Goal: Information Seeking & Learning: Learn about a topic

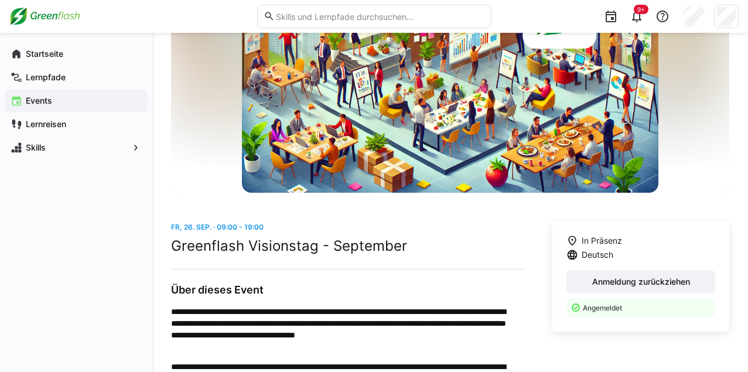
scroll to position [117, 0]
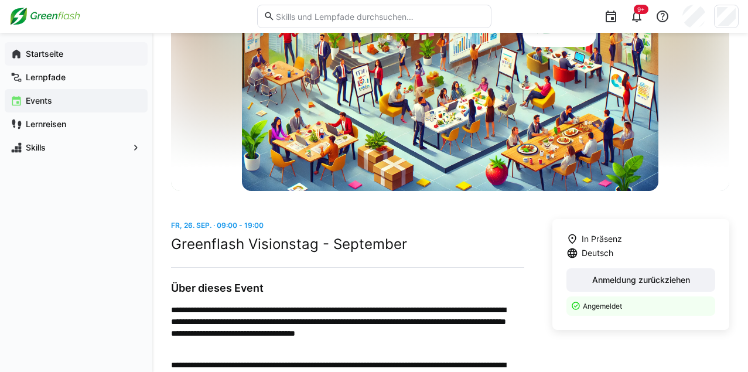
click at [63, 58] on span "Startseite" at bounding box center [83, 54] width 118 height 12
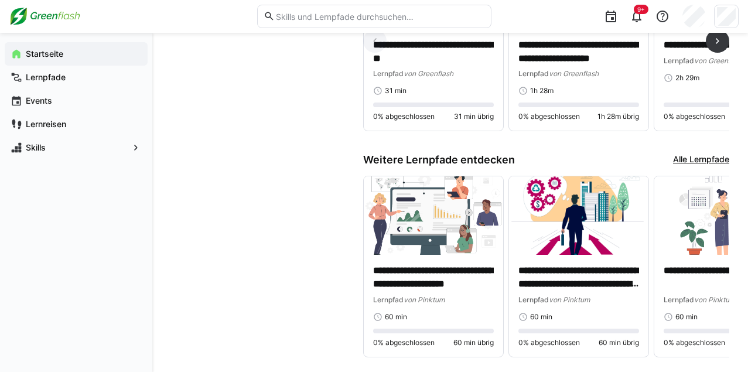
scroll to position [864, 0]
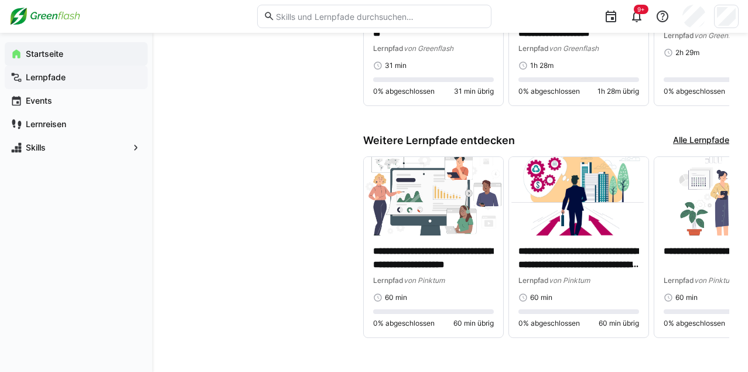
click at [0, 0] on app-navigation-label "Lernpfade" at bounding box center [0, 0] width 0 height 0
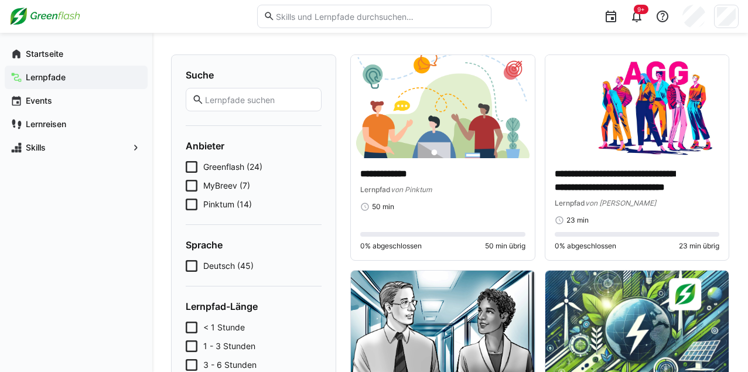
scroll to position [59, 0]
click at [363, 8] on eds-input at bounding box center [374, 16] width 234 height 23
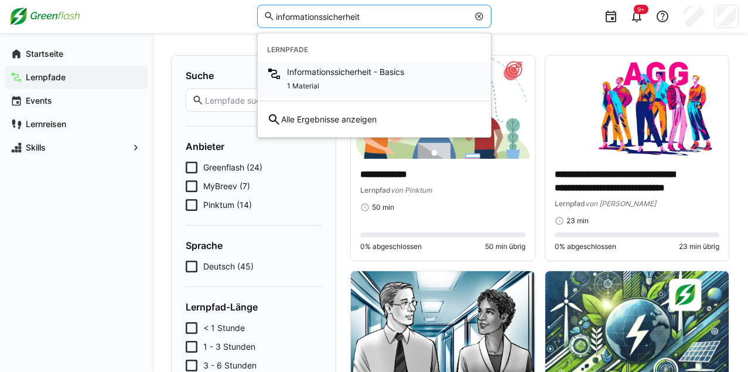
type input "informationssicherheit"
click at [354, 72] on span "Informationssicherheit - Basics" at bounding box center [345, 72] width 117 height 12
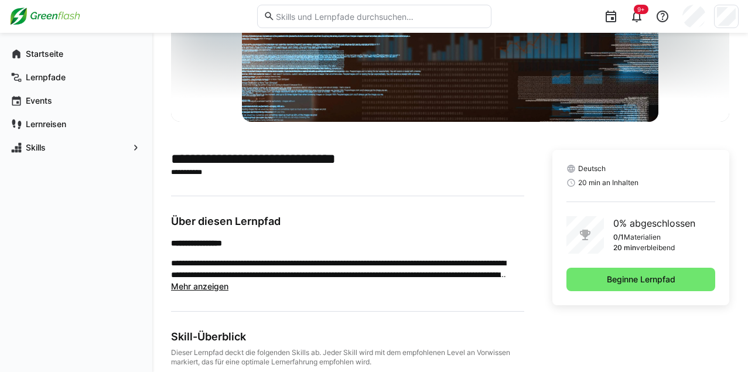
scroll to position [176, 0]
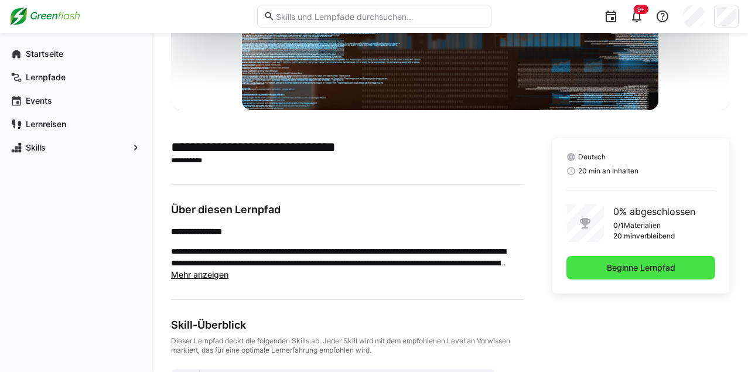
click at [627, 272] on span "Beginne Lernpfad" at bounding box center [641, 268] width 72 height 12
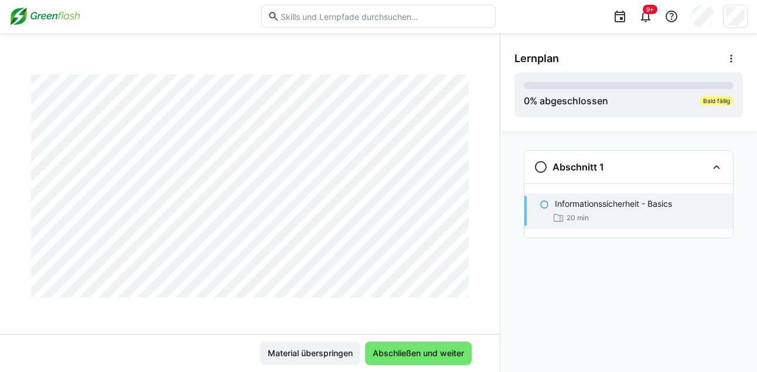
scroll to position [52, 0]
click at [401, 354] on span "Abschließen und weiter" at bounding box center [418, 353] width 95 height 12
click at [417, 352] on span "Abschließen und weiter" at bounding box center [418, 353] width 95 height 12
click at [407, 356] on span "Abschließen und weiter" at bounding box center [418, 353] width 95 height 12
click at [415, 351] on span "Abschließen und weiter" at bounding box center [418, 353] width 95 height 12
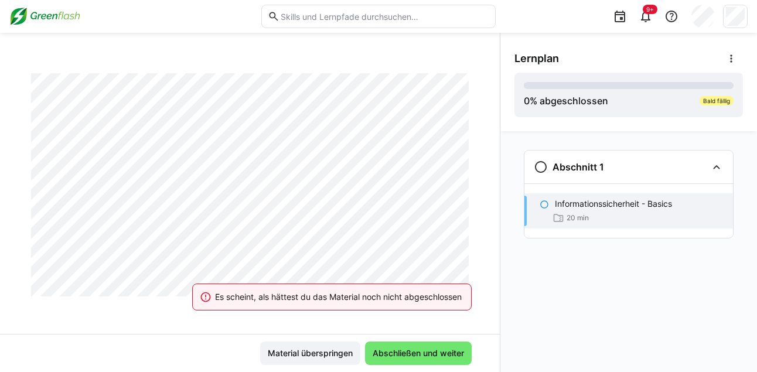
click at [602, 197] on div "Informationssicherheit - Basics 20 min" at bounding box center [628, 210] width 209 height 35
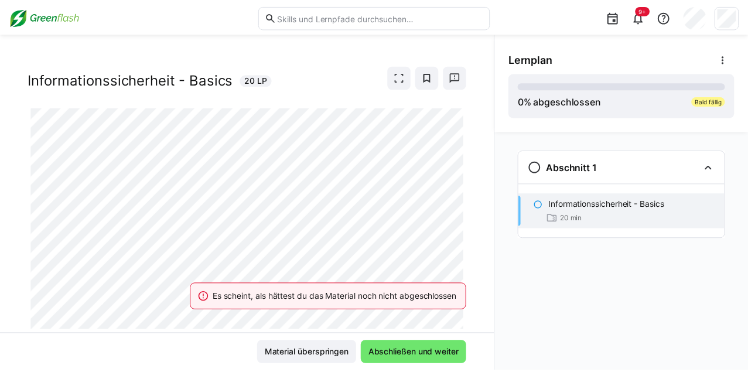
scroll to position [0, 0]
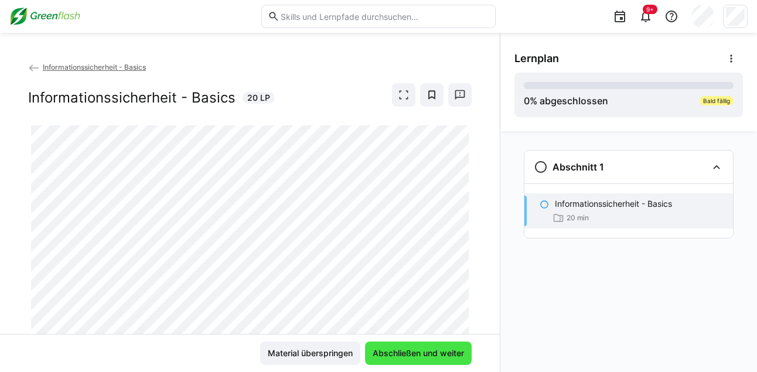
click at [378, 353] on span "Abschließen und weiter" at bounding box center [418, 353] width 95 height 12
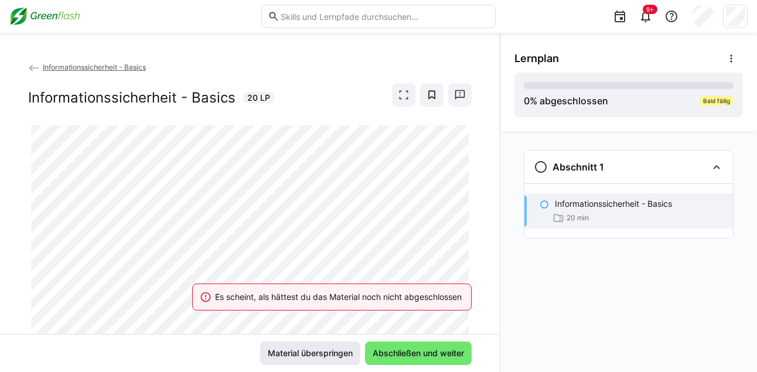
click at [336, 355] on span "Material überspringen" at bounding box center [310, 353] width 88 height 12
click at [331, 357] on span "Material überspringen" at bounding box center [310, 353] width 88 height 12
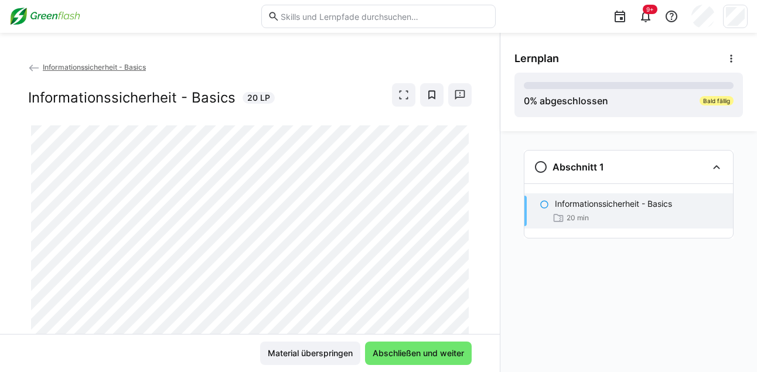
click at [59, 66] on span "Informationssicherheit - Basics" at bounding box center [94, 67] width 103 height 9
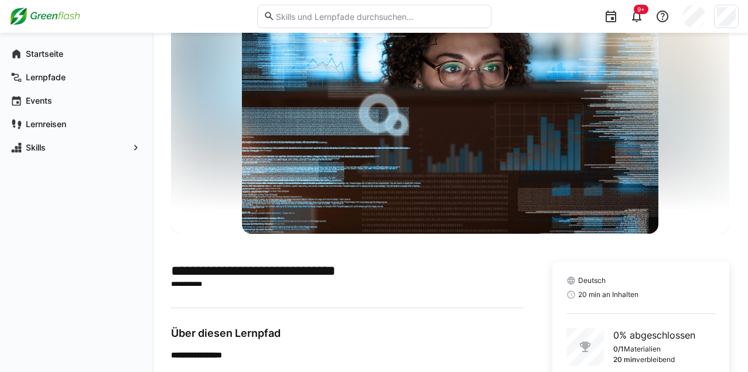
scroll to position [117, 0]
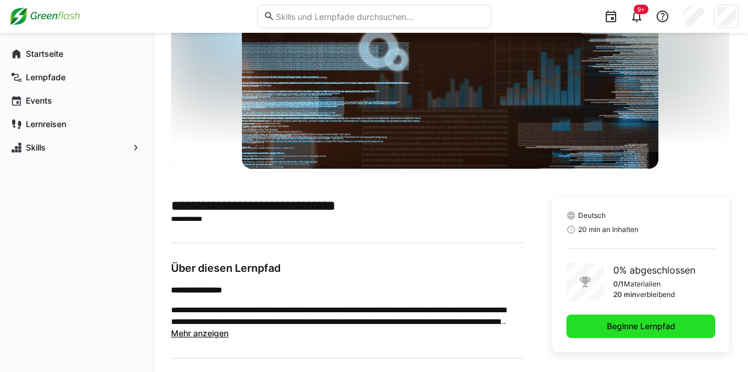
click at [636, 332] on span "Beginne Lernpfad" at bounding box center [641, 326] width 72 height 12
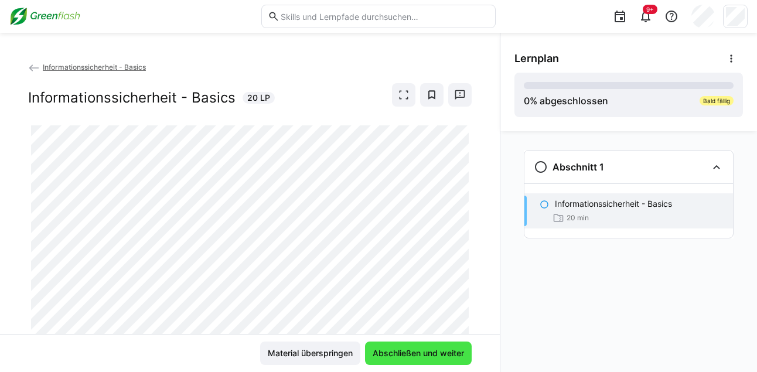
click at [391, 354] on span "Abschließen und weiter" at bounding box center [418, 353] width 95 height 12
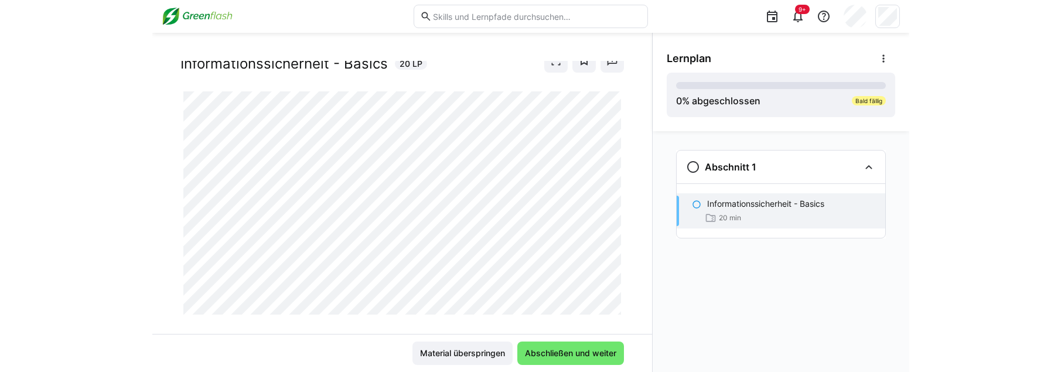
scroll to position [52, 0]
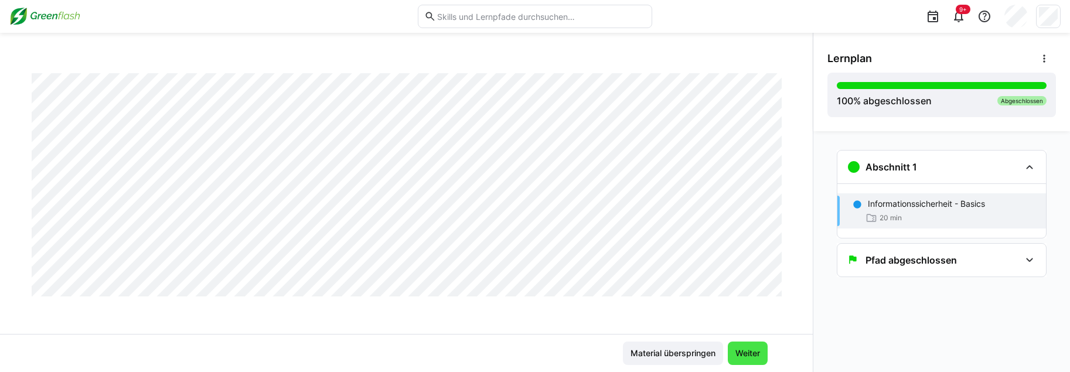
click at [743, 353] on span "Weiter" at bounding box center [747, 353] width 28 height 12
click at [735, 351] on span "Weiter" at bounding box center [747, 353] width 28 height 12
click at [745, 351] on span "Weiter" at bounding box center [747, 353] width 28 height 12
click at [738, 354] on span "Weiter" at bounding box center [747, 353] width 28 height 12
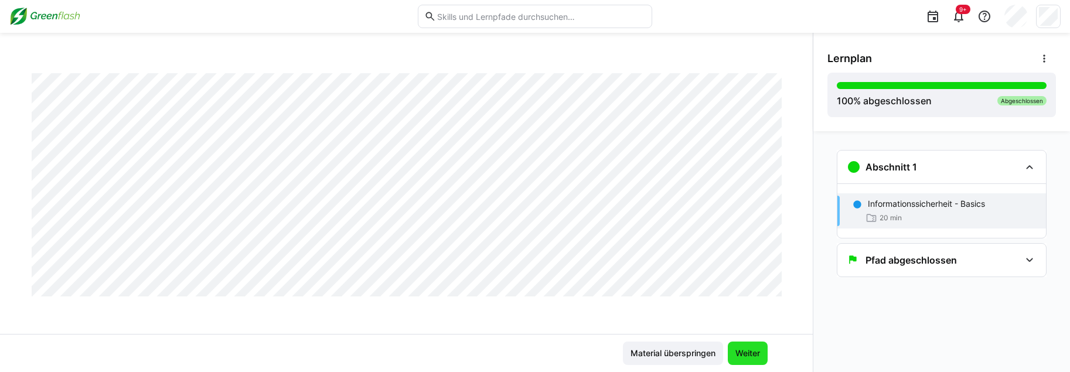
click at [751, 353] on span "Weiter" at bounding box center [747, 353] width 28 height 12
click at [747, 353] on span "Weiter" at bounding box center [747, 353] width 28 height 12
click at [756, 257] on h3 "Pfad abgeschlossen" at bounding box center [910, 260] width 91 height 12
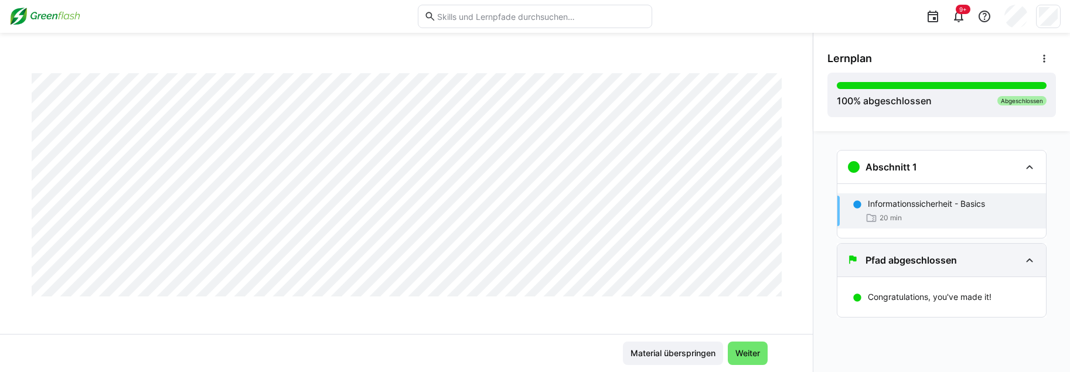
click at [756, 257] on h3 "Pfad abgeschlossen" at bounding box center [910, 260] width 91 height 12
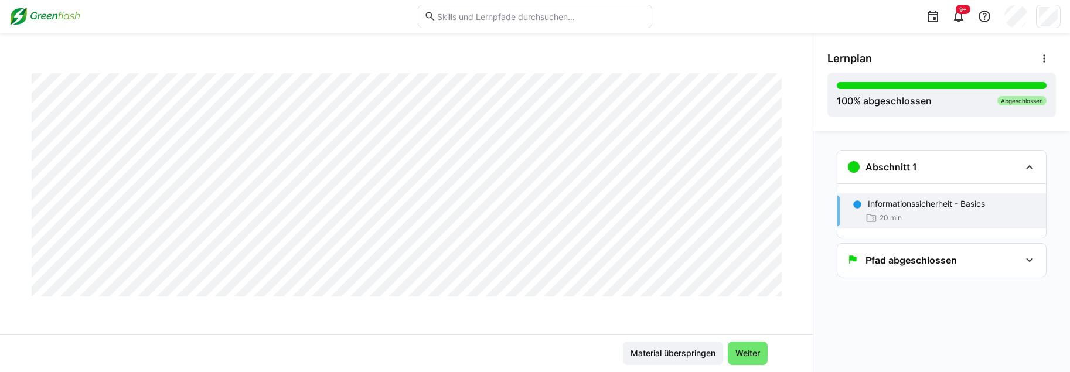
click at [43, 17] on img at bounding box center [44, 16] width 71 height 19
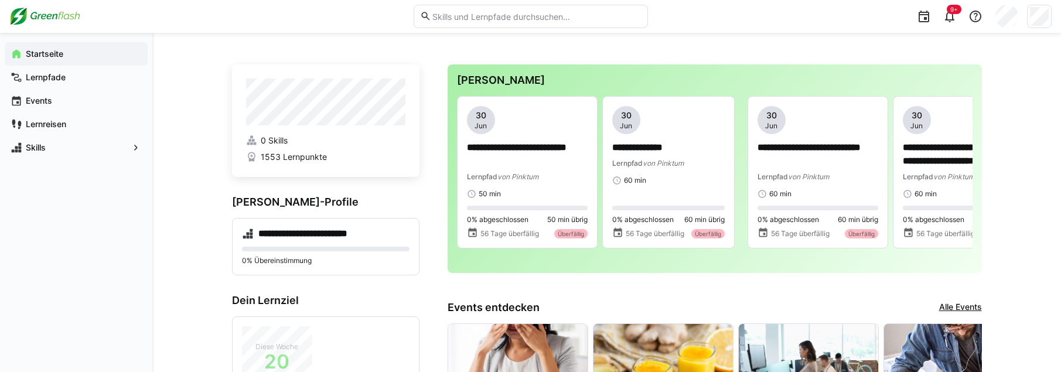
click at [524, 22] on eds-input at bounding box center [531, 16] width 234 height 23
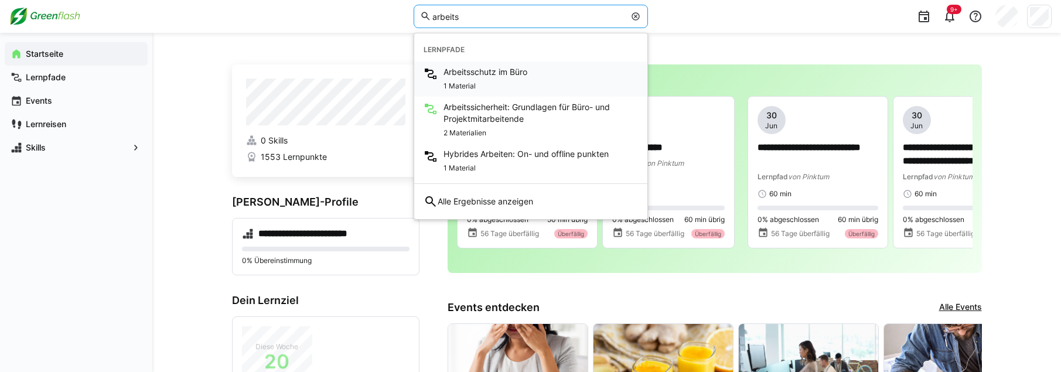
type input "arbeits"
click at [527, 78] on div "1 Material" at bounding box center [485, 85] width 84 height 14
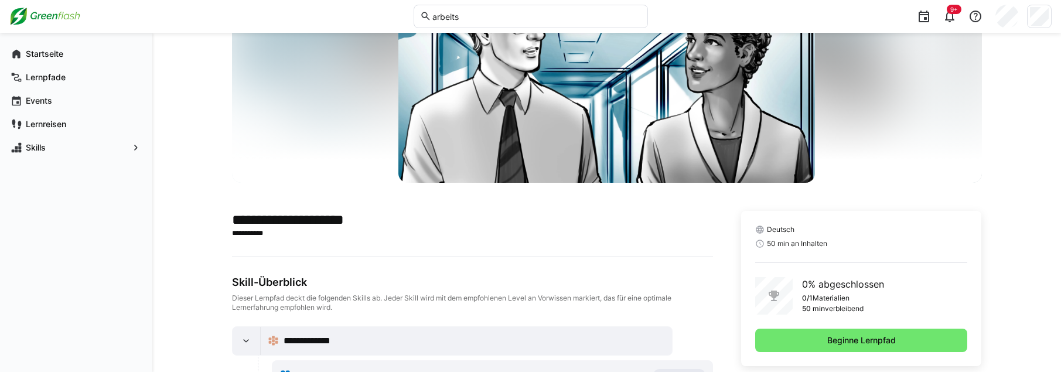
scroll to position [117, 0]
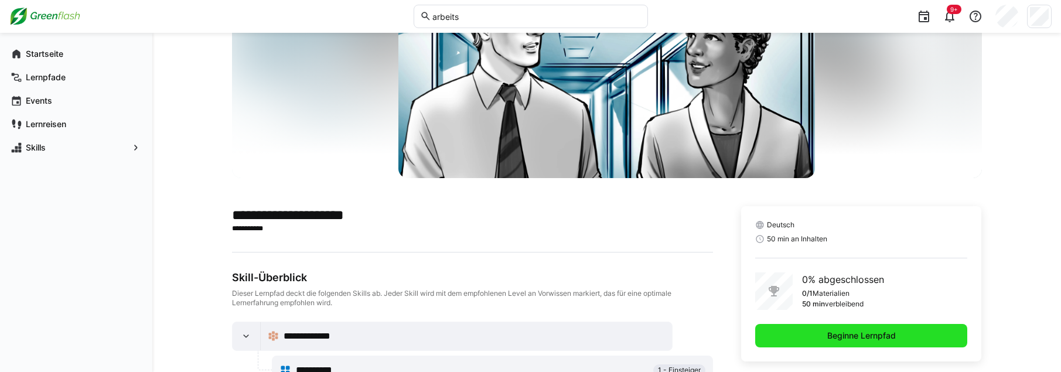
click at [756, 341] on span "Beginne Lernpfad" at bounding box center [861, 336] width 72 height 12
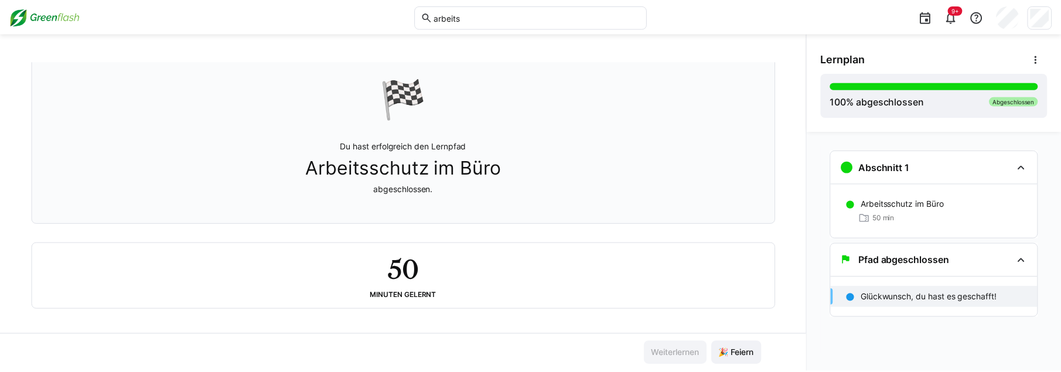
scroll to position [80, 0]
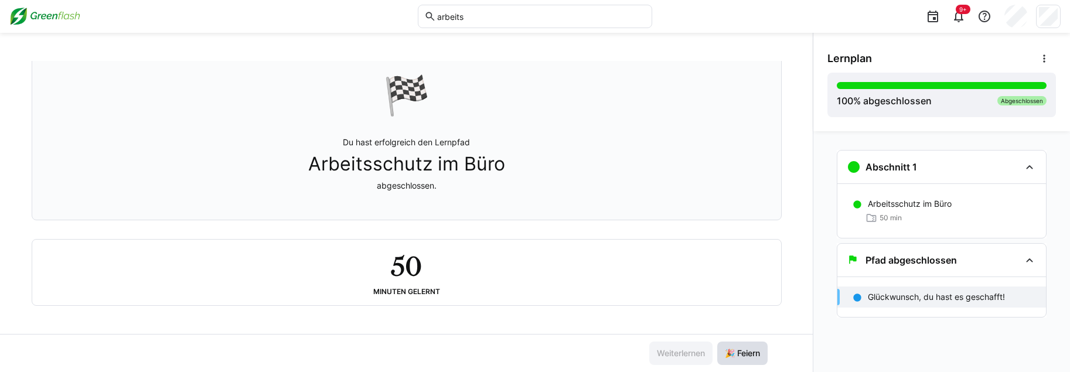
click at [735, 357] on span "🎉 Feiern" at bounding box center [742, 353] width 39 height 12
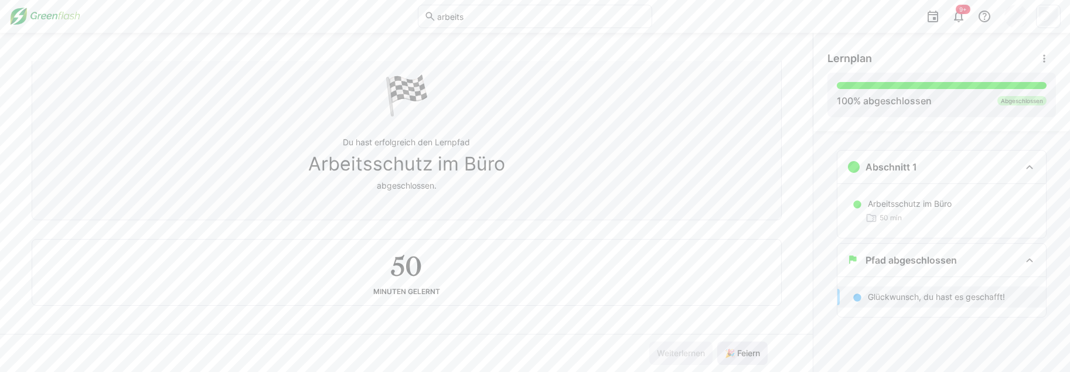
click at [729, 353] on span "🎉 Feiern" at bounding box center [742, 353] width 39 height 12
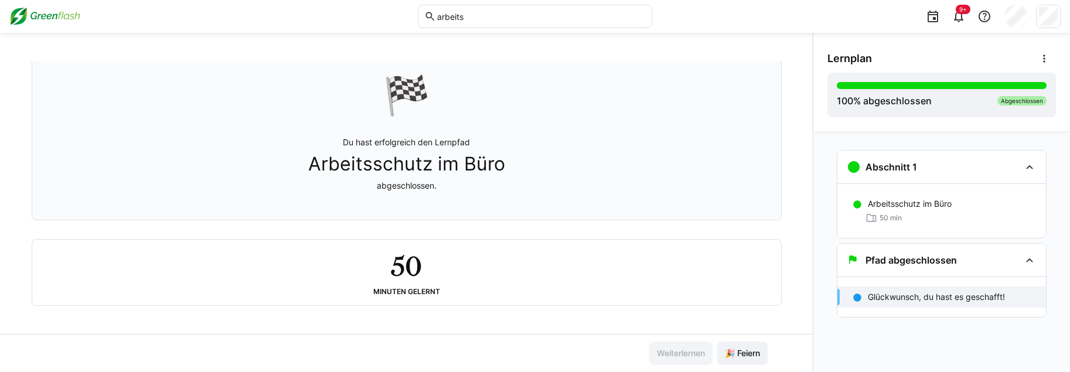
click at [451, 19] on input "arbeits" at bounding box center [541, 16] width 210 height 11
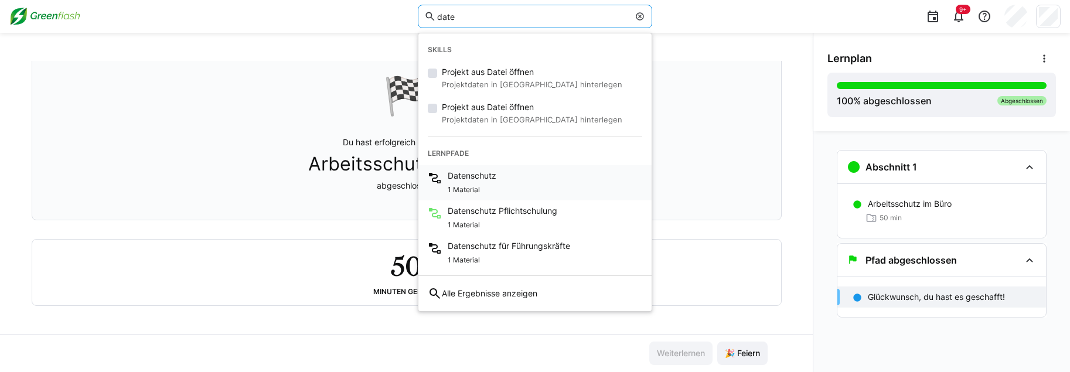
type input "date"
click at [562, 181] on div "Datenschutz 1 Material" at bounding box center [534, 182] width 233 height 35
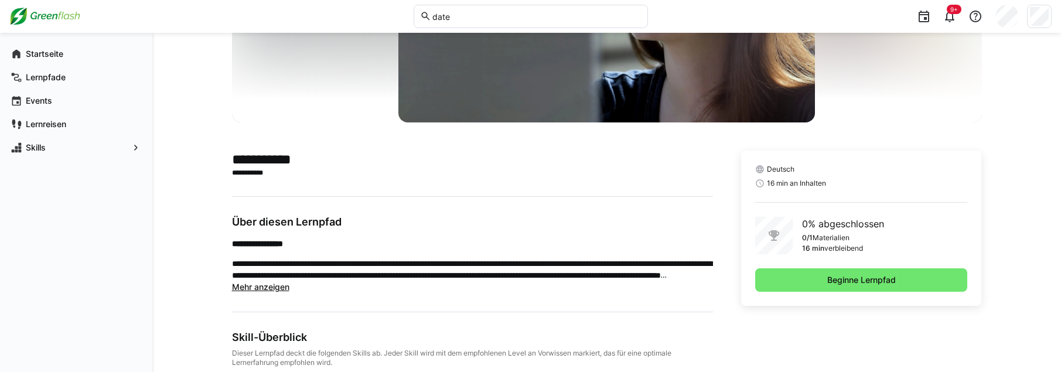
scroll to position [176, 0]
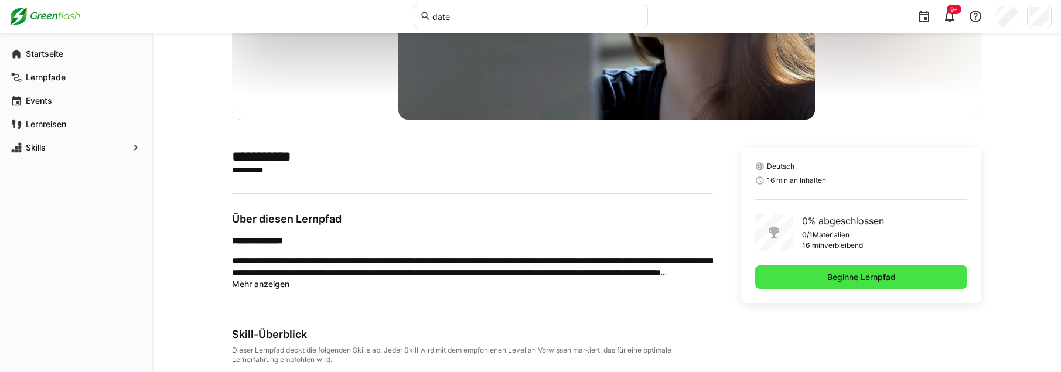
click at [756, 280] on span "Beginne Lernpfad" at bounding box center [861, 277] width 72 height 12
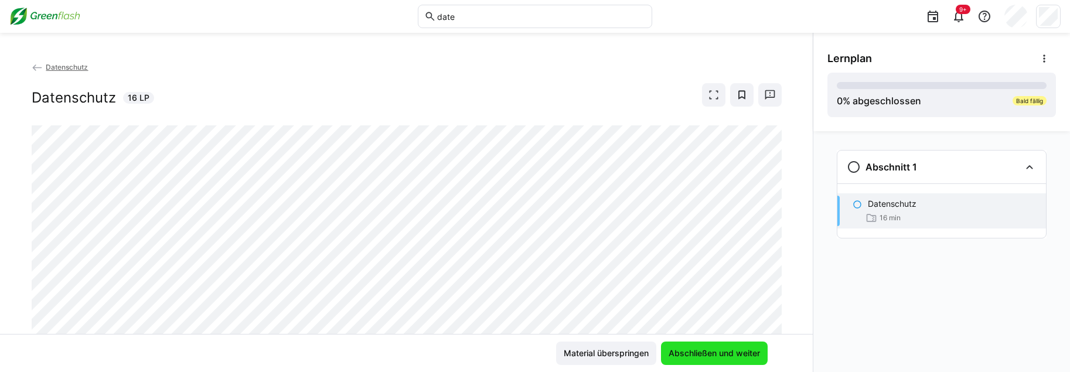
click at [698, 357] on span "Abschließen und weiter" at bounding box center [714, 353] width 95 height 12
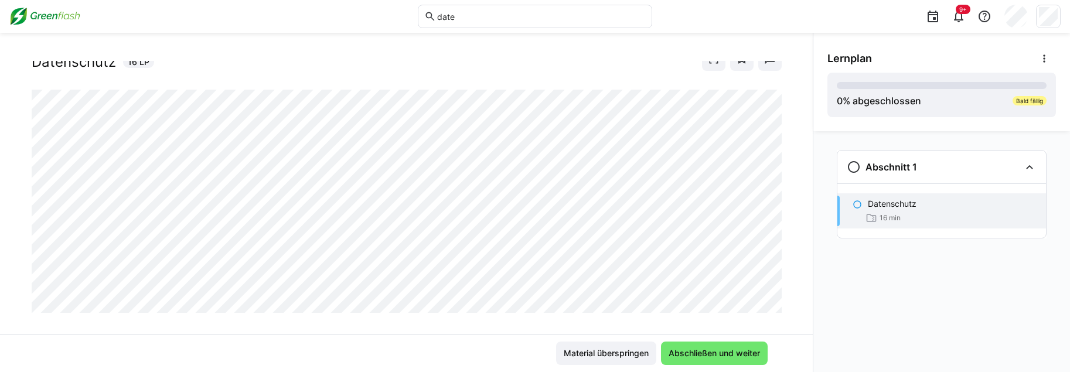
scroll to position [52, 0]
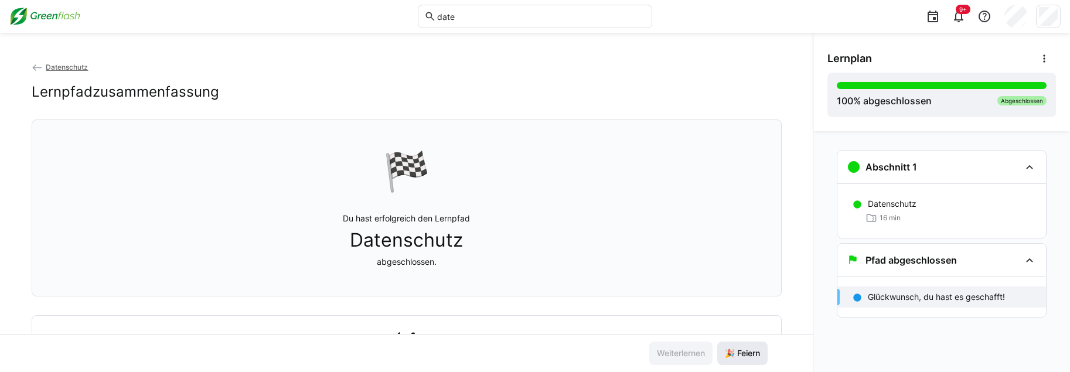
click at [755, 360] on span "🎉 Feiern" at bounding box center [742, 353] width 50 height 23
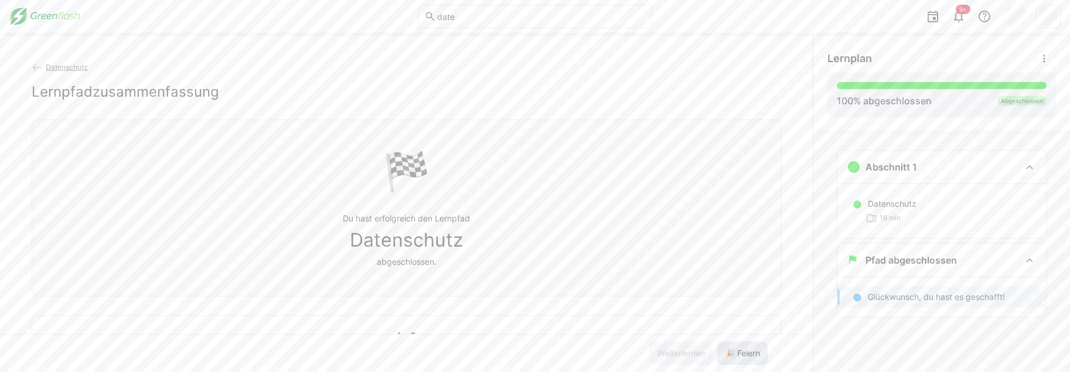
click at [748, 359] on span "🎉 Feiern" at bounding box center [742, 353] width 50 height 23
click at [747, 359] on span "🎉 Feiern" at bounding box center [742, 353] width 50 height 23
click at [747, 360] on span "🎉 Feiern" at bounding box center [742, 353] width 50 height 23
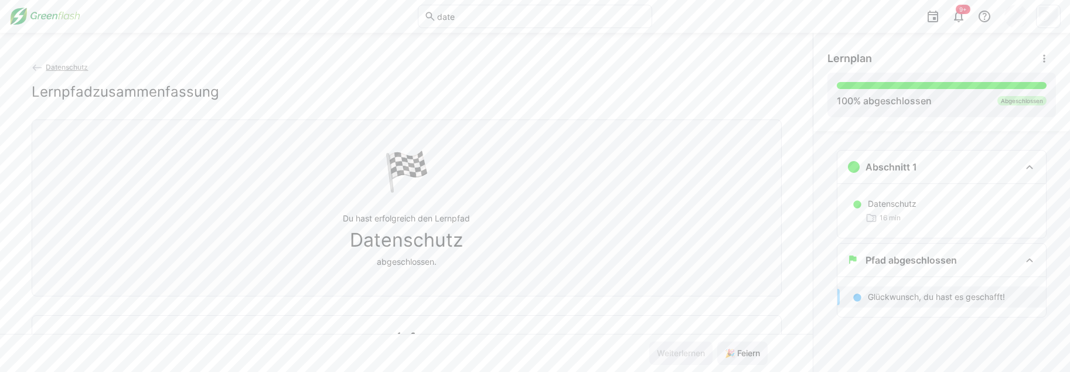
scroll to position [80, 0]
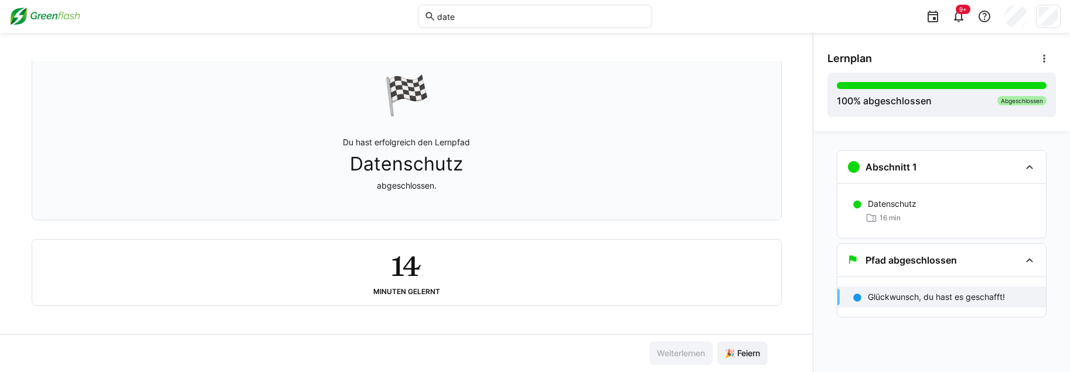
click at [538, 19] on input "date" at bounding box center [541, 16] width 210 height 11
paste input "Allgemeines Gleichbehandlungsgesetz: Kein Raum für Diskriminierung"
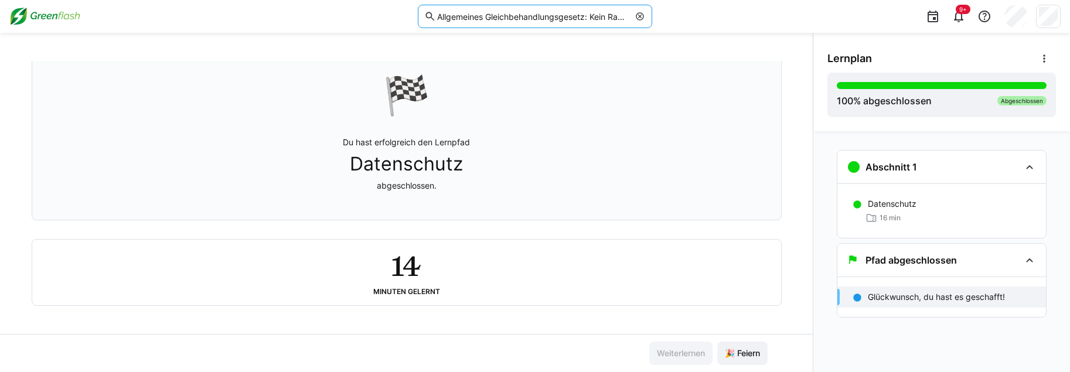
scroll to position [0, 81]
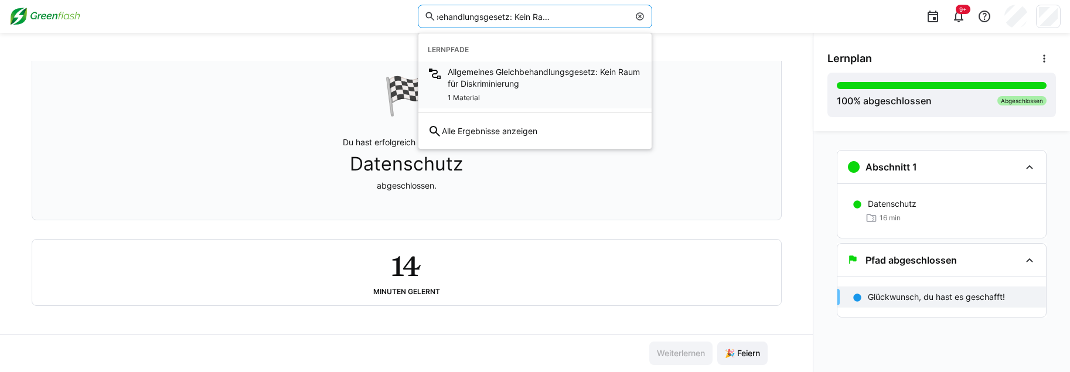
type input "Allgemeines Gleichbehandlungsgesetz: Kein Raum für Diskriminierung"
click at [558, 81] on span "Allgemeines Gleichbehandlungsgesetz: Kein Raum für Diskriminierung" at bounding box center [545, 77] width 194 height 23
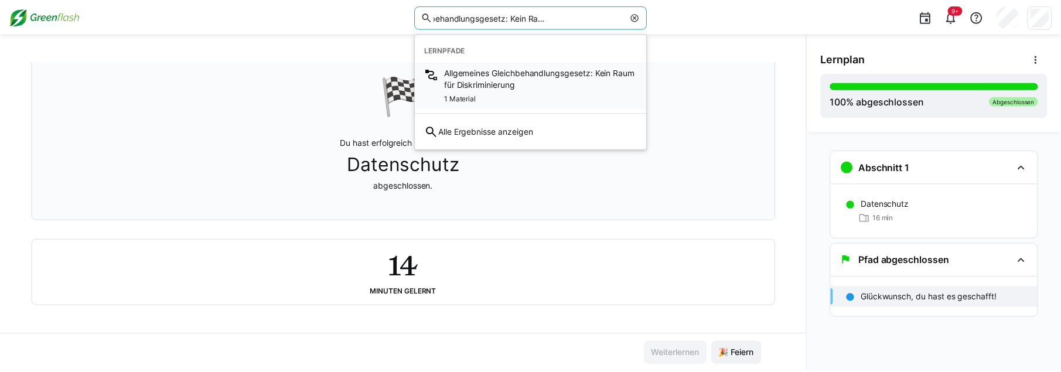
scroll to position [0, 0]
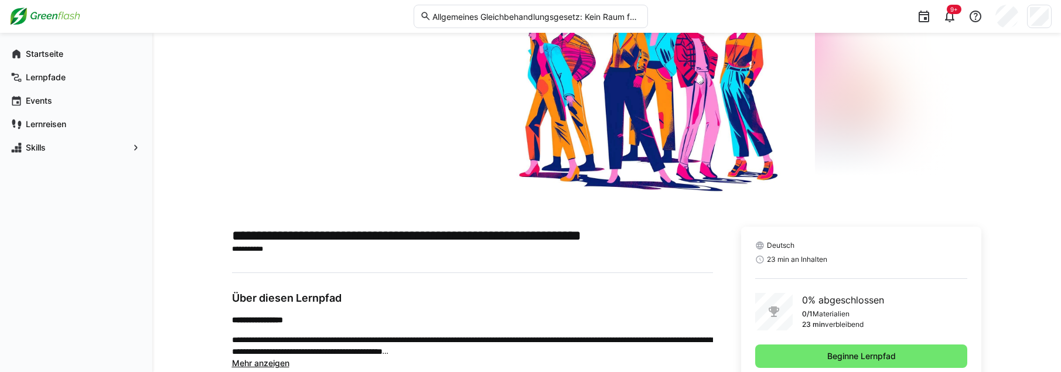
scroll to position [117, 0]
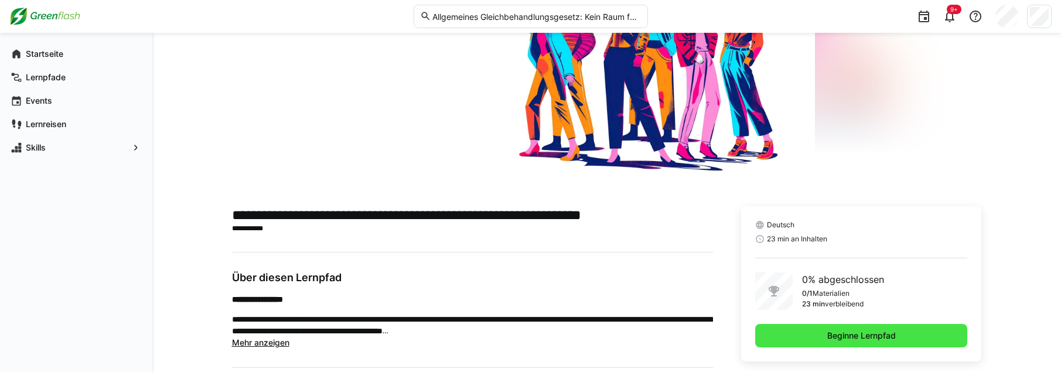
click at [756, 344] on span "Beginne Lernpfad" at bounding box center [861, 335] width 213 height 23
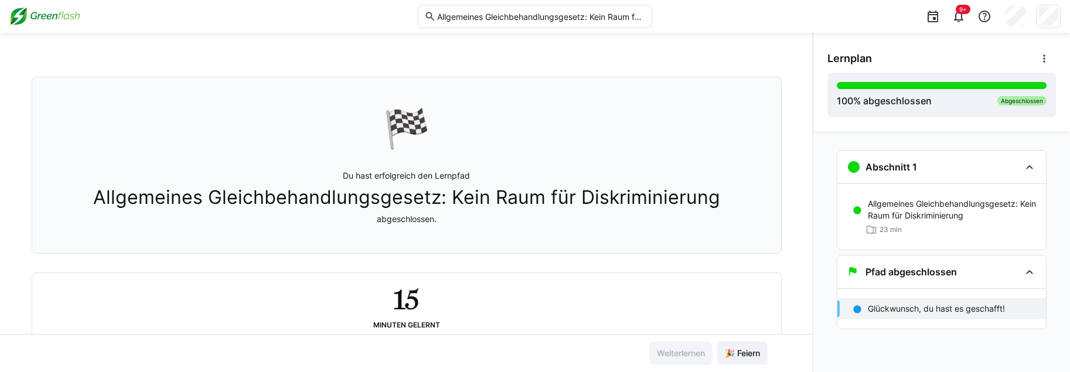
scroll to position [80, 0]
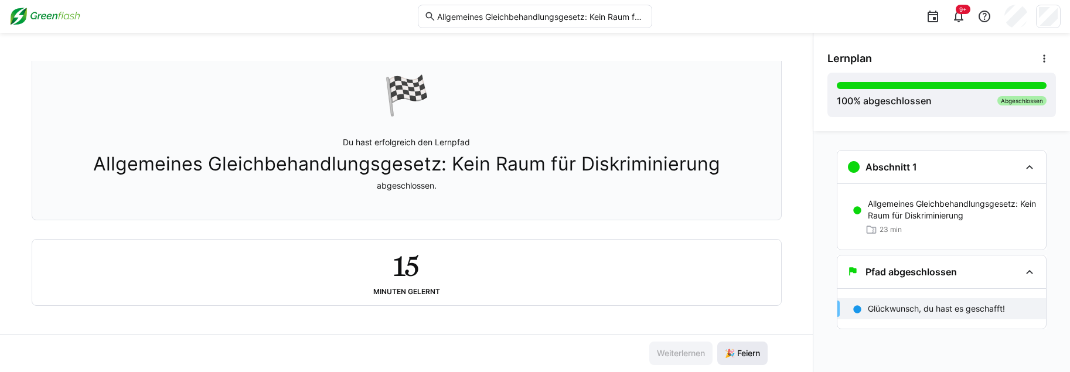
click at [728, 356] on span "🎉 Feiern" at bounding box center [742, 353] width 39 height 12
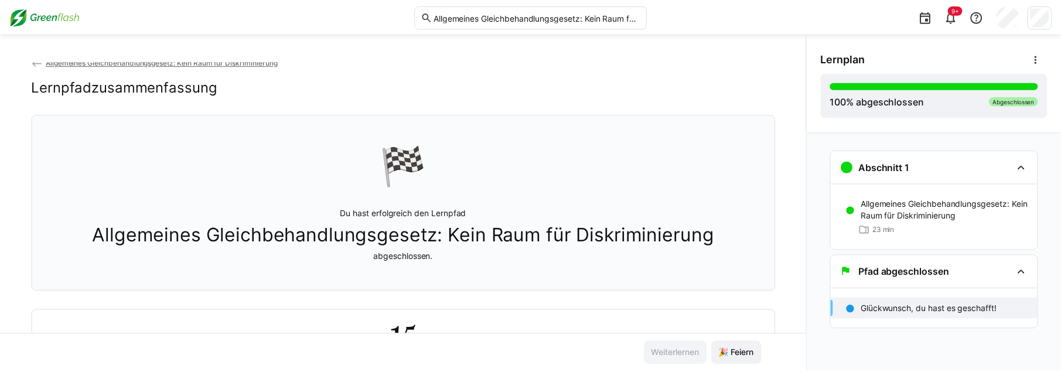
scroll to position [0, 0]
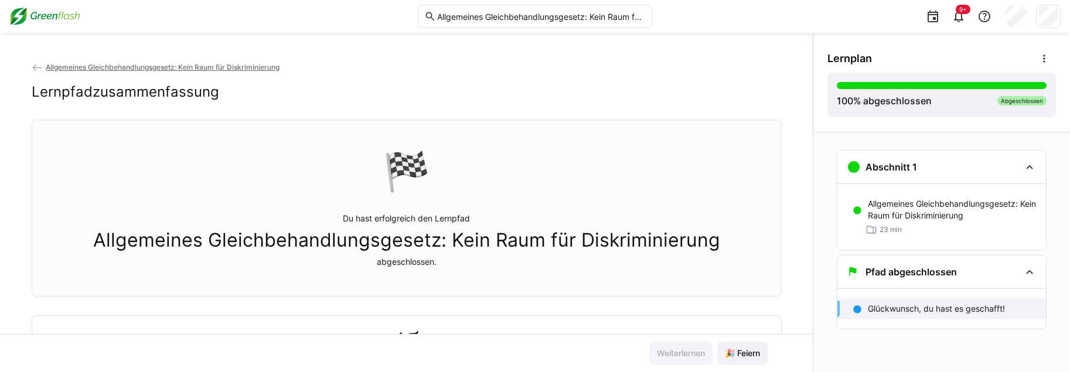
click at [516, 19] on input "Allgemeines Gleichbehandlungsgesetz: Kein Raum für Diskriminierung" at bounding box center [541, 16] width 210 height 11
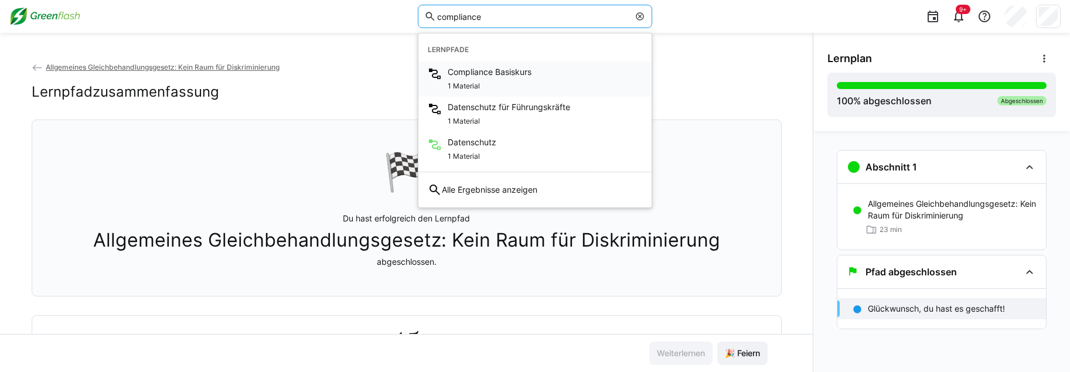
type input "compliance"
click at [531, 77] on span "Compliance Basiskurs" at bounding box center [490, 72] width 84 height 12
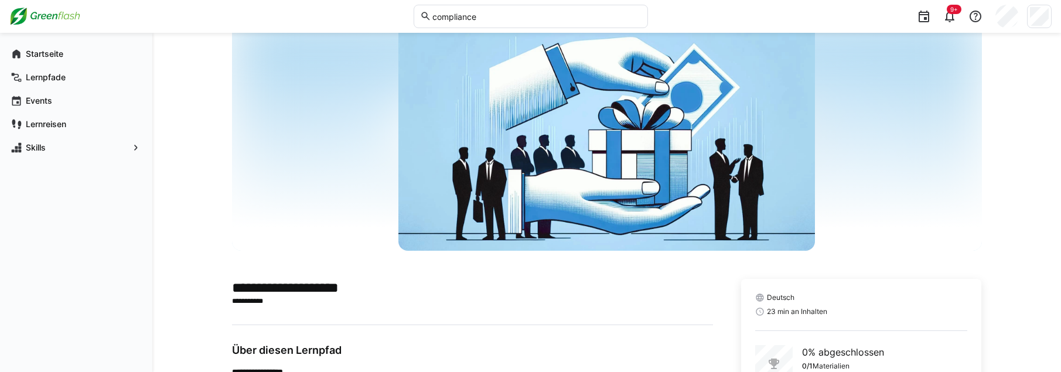
scroll to position [117, 0]
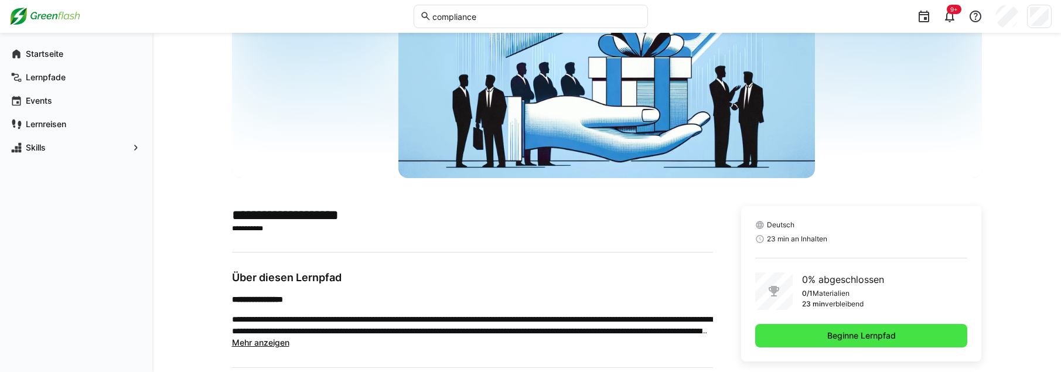
click at [756, 336] on span "Beginne Lernpfad" at bounding box center [861, 335] width 213 height 23
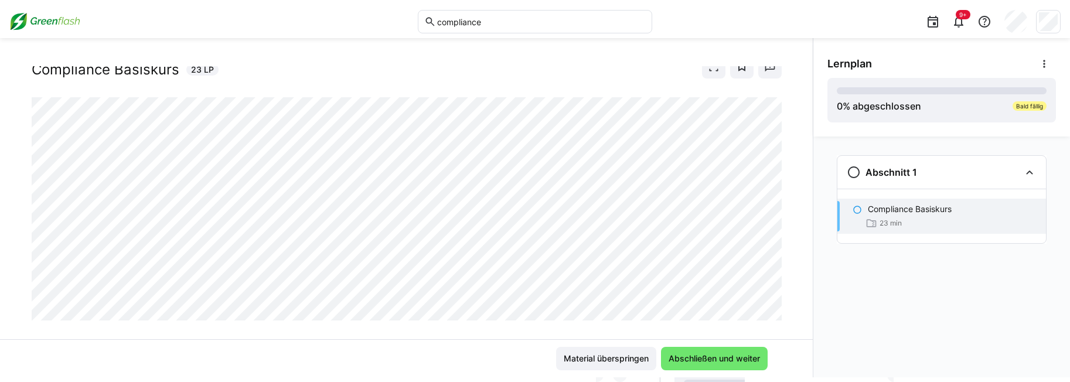
scroll to position [52, 0]
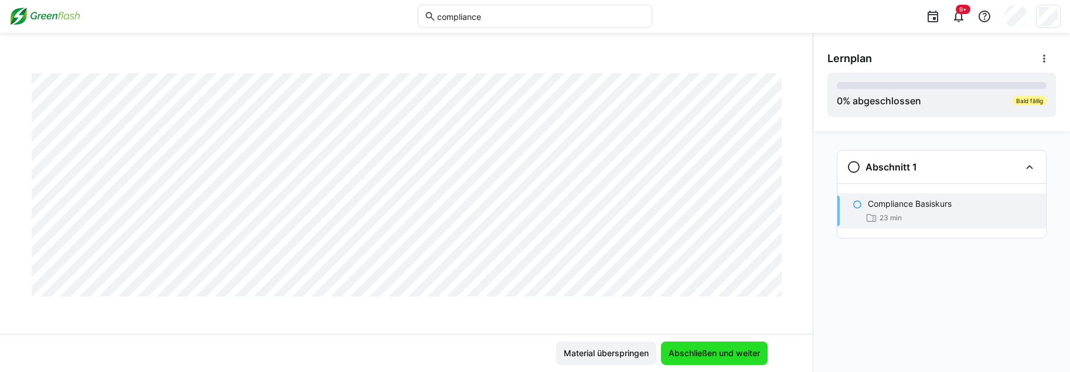
click at [719, 356] on span "Abschließen und weiter" at bounding box center [714, 353] width 95 height 12
click at [575, 353] on span "Material überspringen" at bounding box center [606, 353] width 88 height 12
click at [682, 356] on span "Abschließen und weiter" at bounding box center [714, 353] width 95 height 12
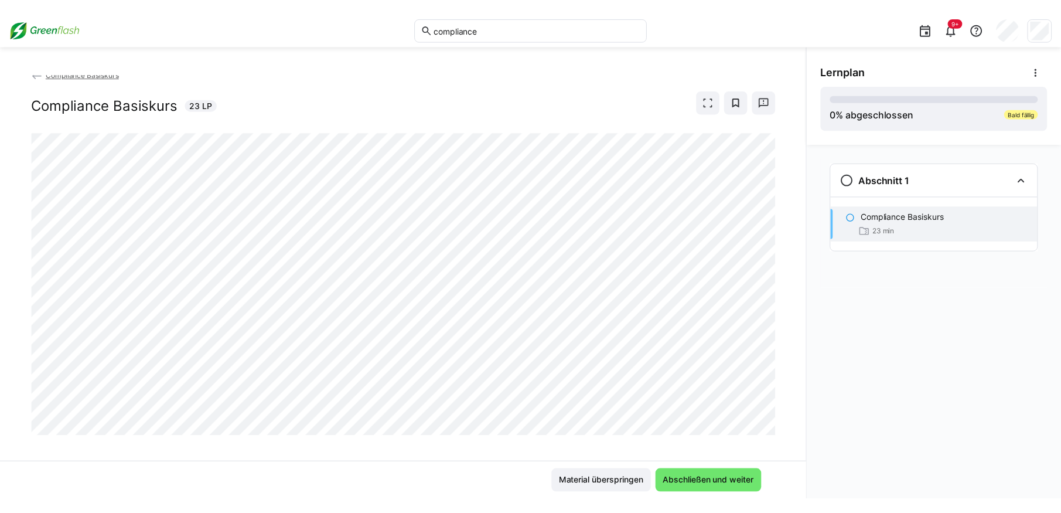
scroll to position [0, 0]
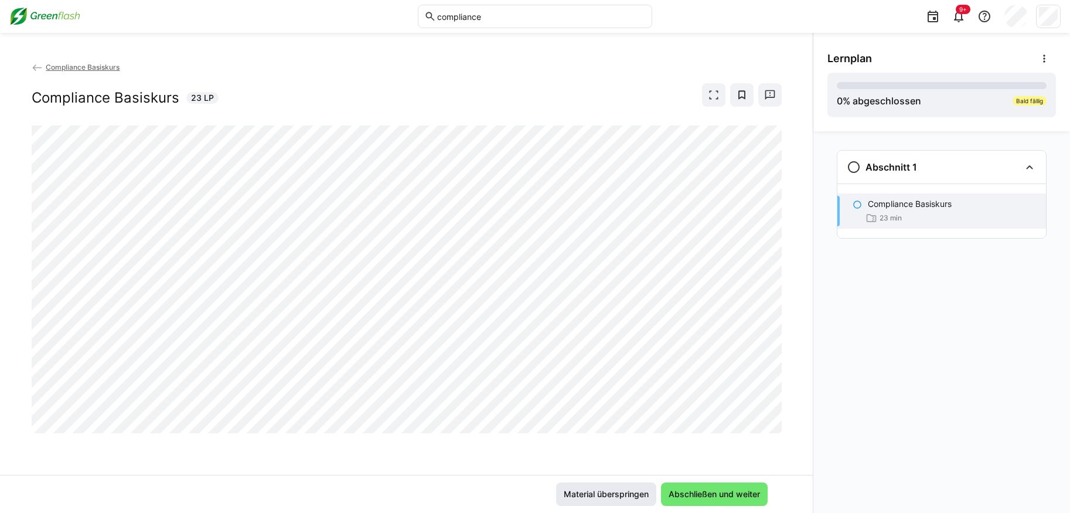
click at [571, 371] on span "Material überspringen" at bounding box center [606, 494] width 88 height 12
click at [692, 371] on span "Abschließen und weiter" at bounding box center [714, 494] width 95 height 12
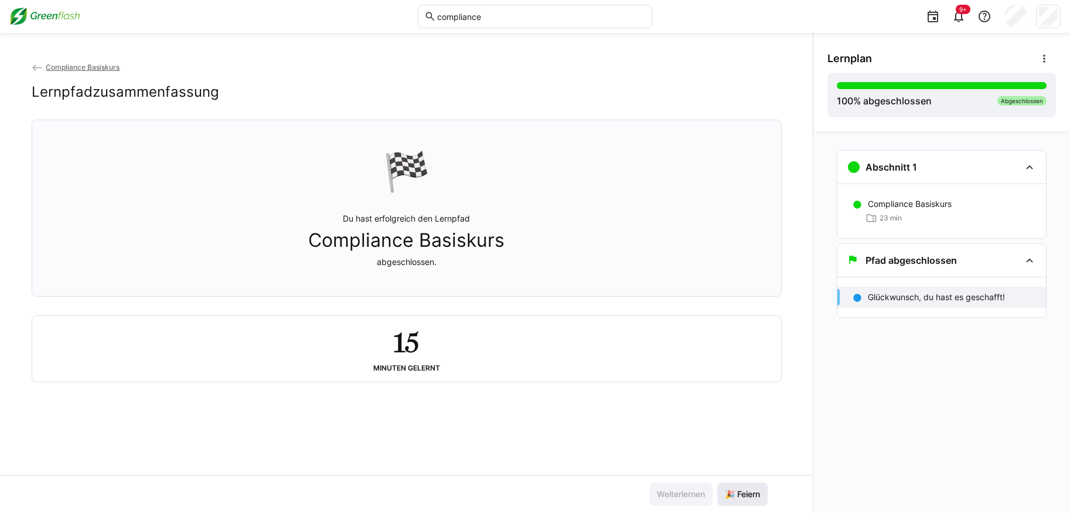
click at [742, 371] on span "🎉 Feiern" at bounding box center [742, 494] width 39 height 12
click at [99, 69] on span "Compliance Basiskurs" at bounding box center [83, 67] width 74 height 9
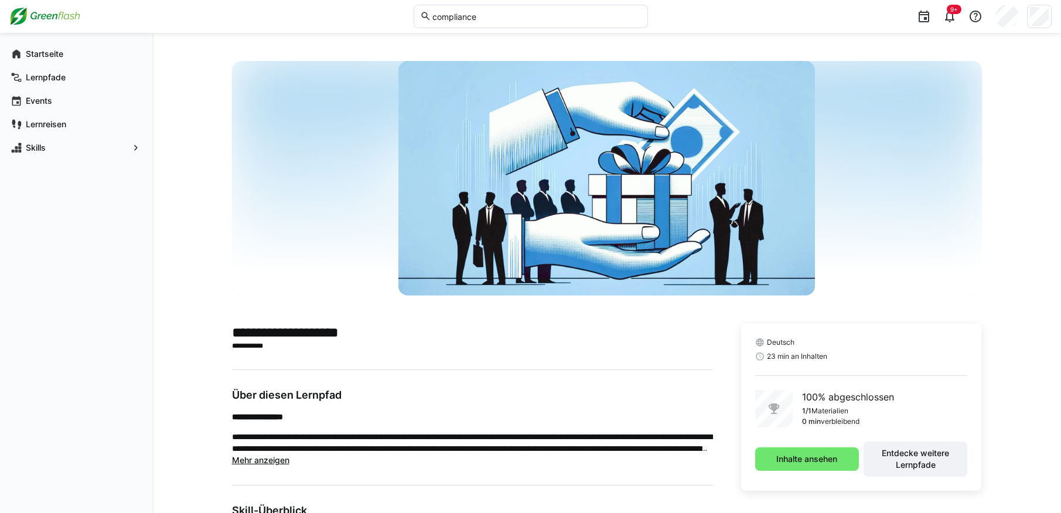
click at [54, 23] on img at bounding box center [44, 16] width 71 height 19
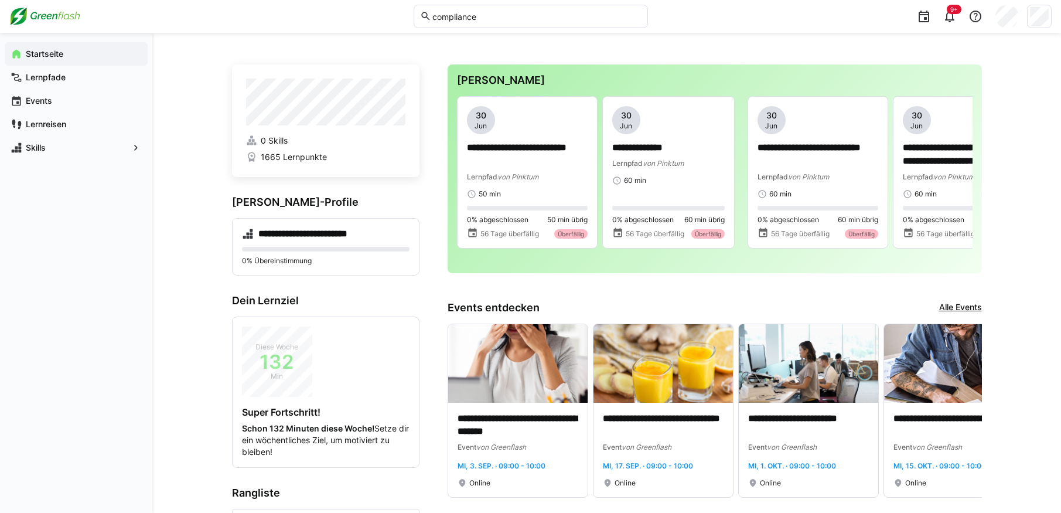
scroll to position [234, 0]
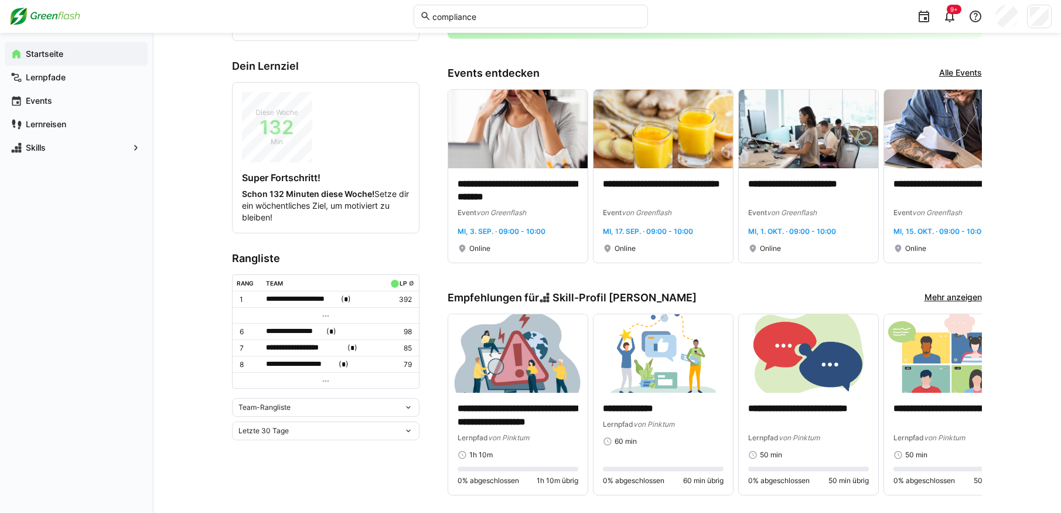
click at [375, 371] on div "Team-Rangliste" at bounding box center [325, 407] width 187 height 19
click at [354, 371] on div "Individuelle Rangliste" at bounding box center [325, 447] width 173 height 9
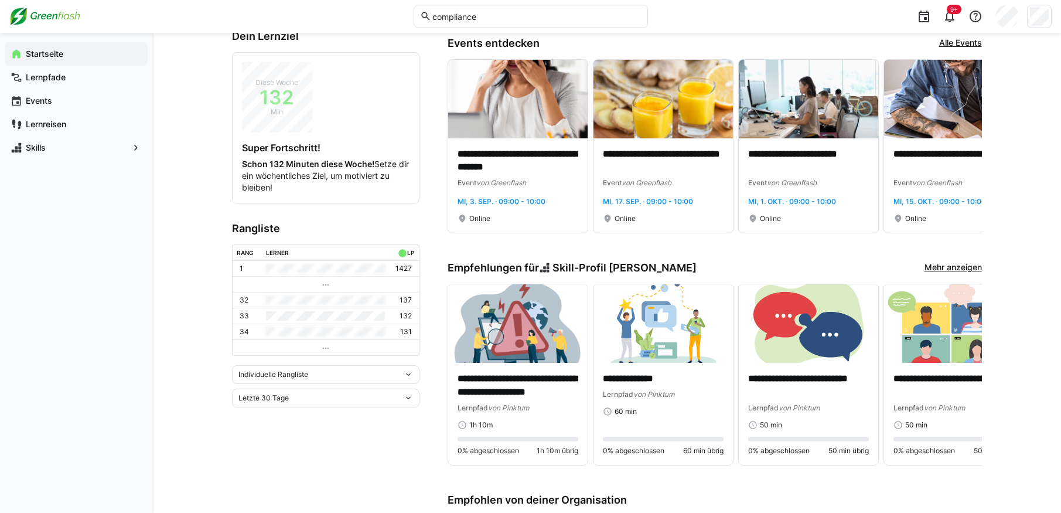
scroll to position [293, 0]
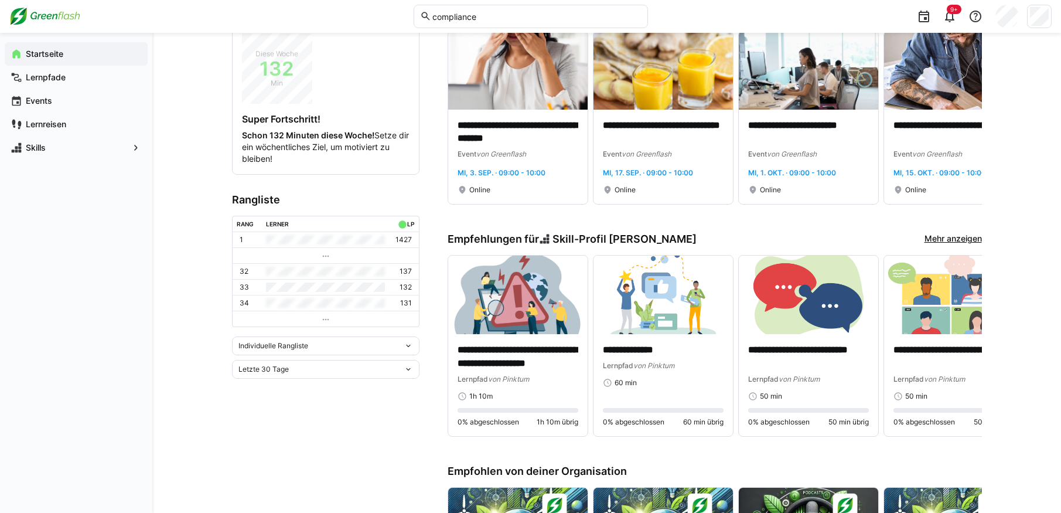
click at [298, 370] on div "Letzte 30 Tage" at bounding box center [320, 369] width 165 height 8
click at [295, 371] on div "Gesamt" at bounding box center [325, 468] width 173 height 9
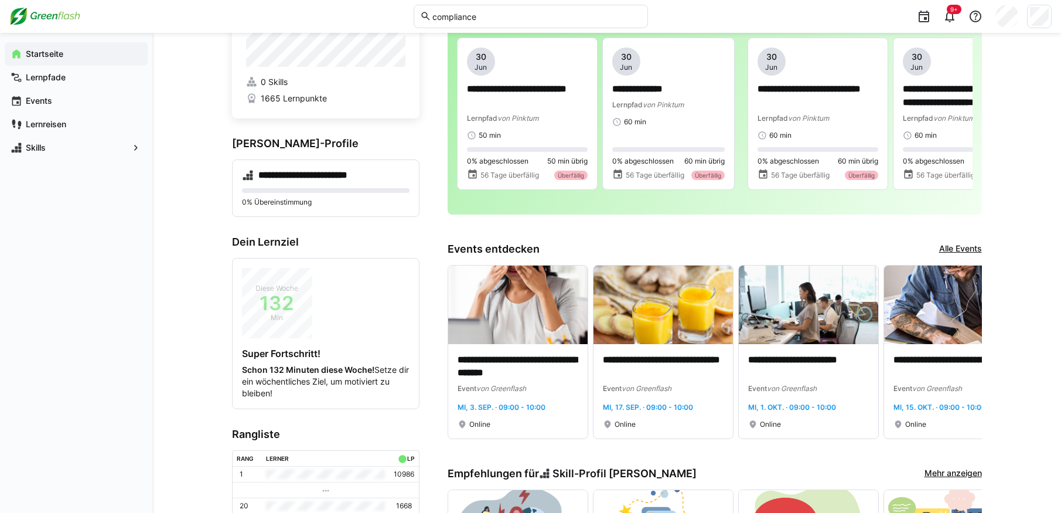
scroll to position [0, 0]
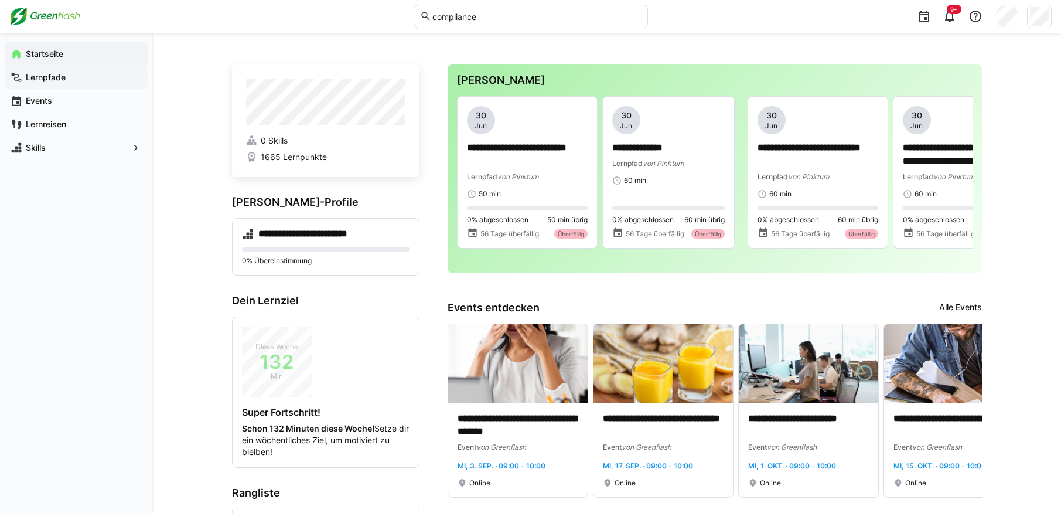
click at [42, 71] on div "Lernpfade" at bounding box center [76, 77] width 143 height 23
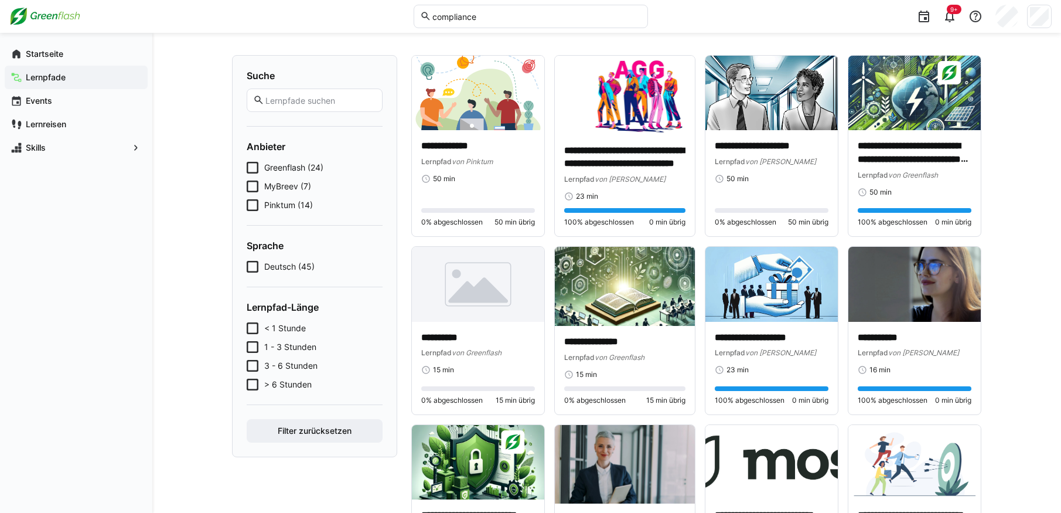
scroll to position [59, 0]
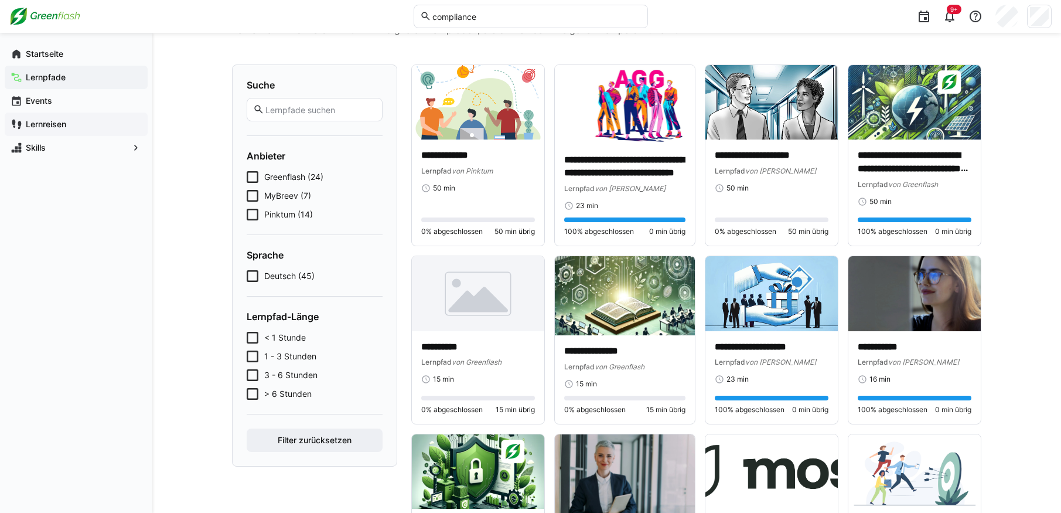
click at [68, 127] on span "Lernreisen" at bounding box center [83, 124] width 118 height 12
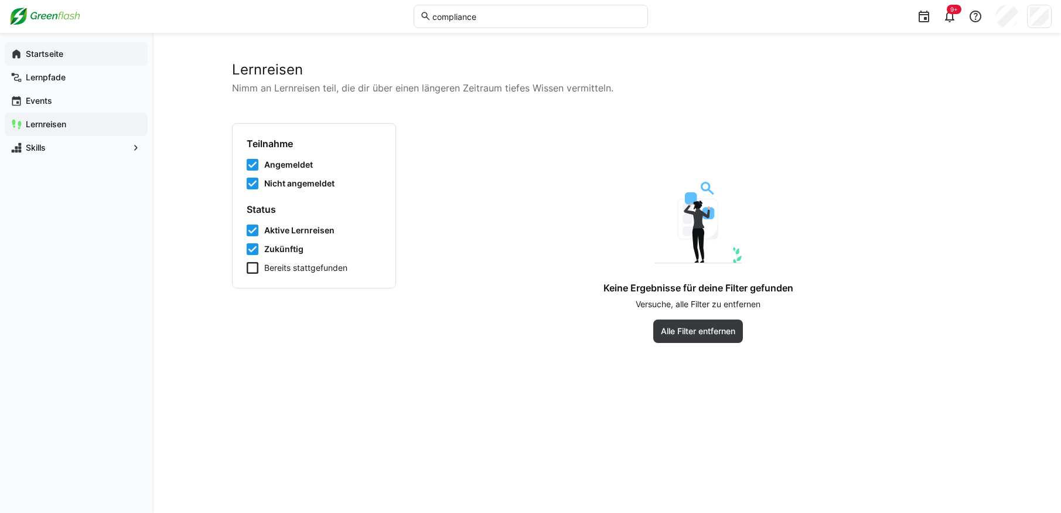
click at [0, 0] on app-navigation-label "Startseite" at bounding box center [0, 0] width 0 height 0
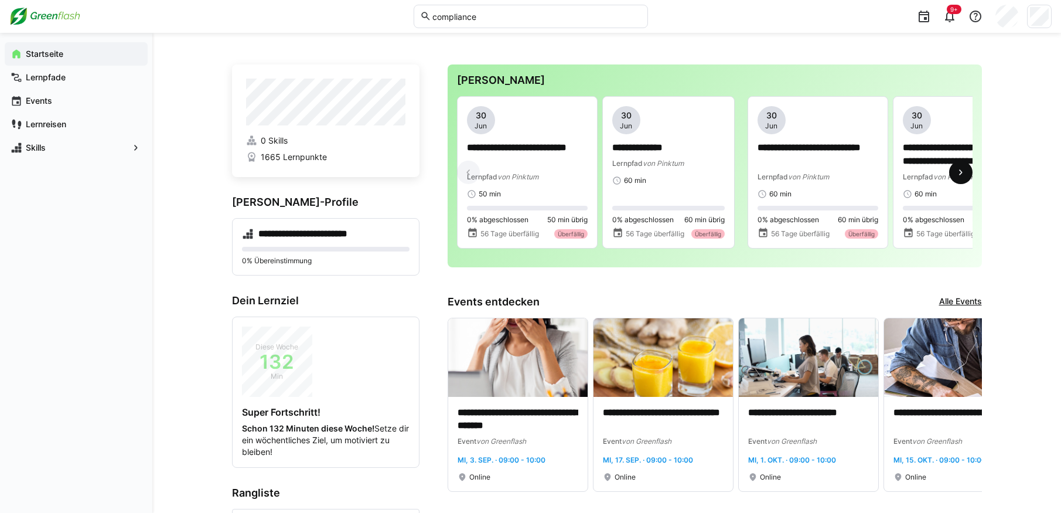
click at [756, 171] on eds-icon at bounding box center [961, 172] width 12 height 12
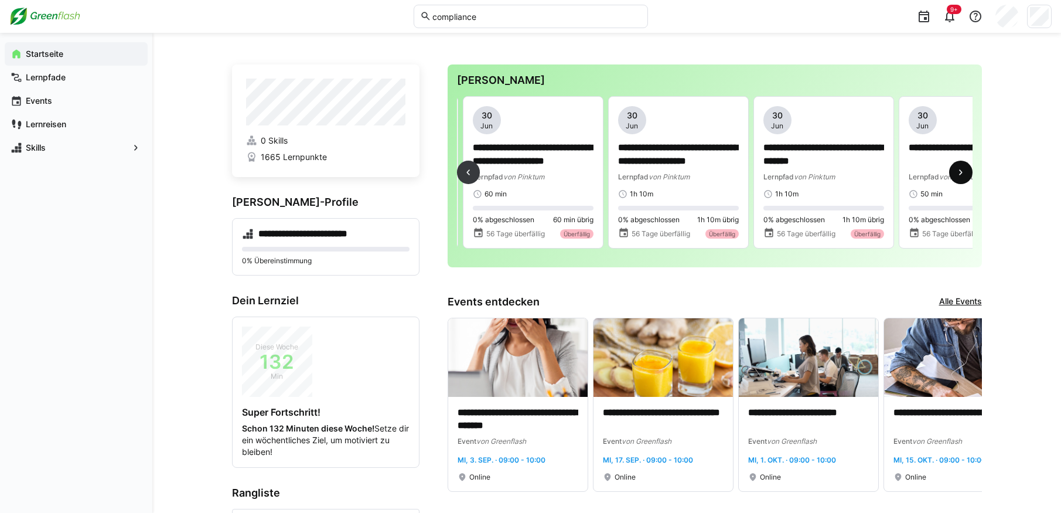
scroll to position [0, 436]
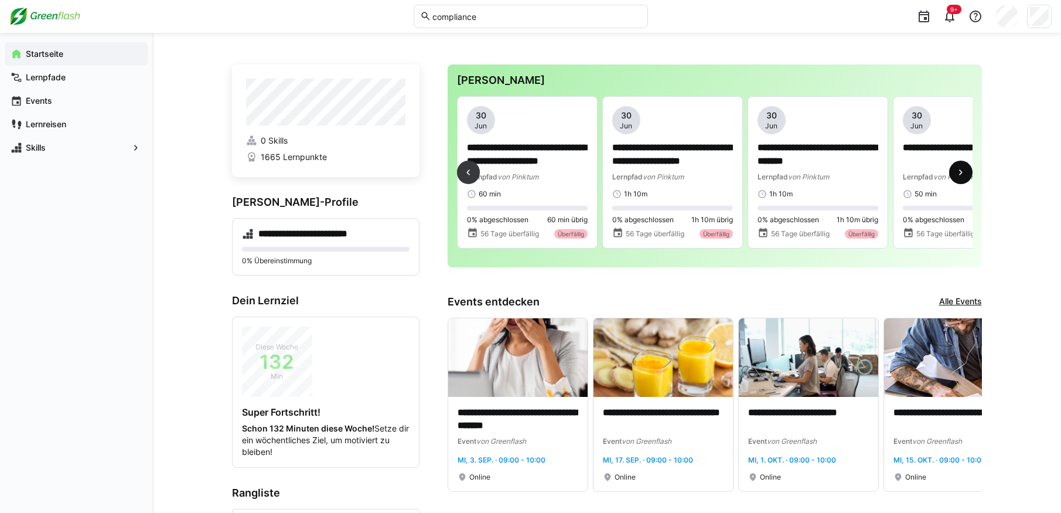
click at [756, 171] on eds-icon at bounding box center [961, 172] width 12 height 12
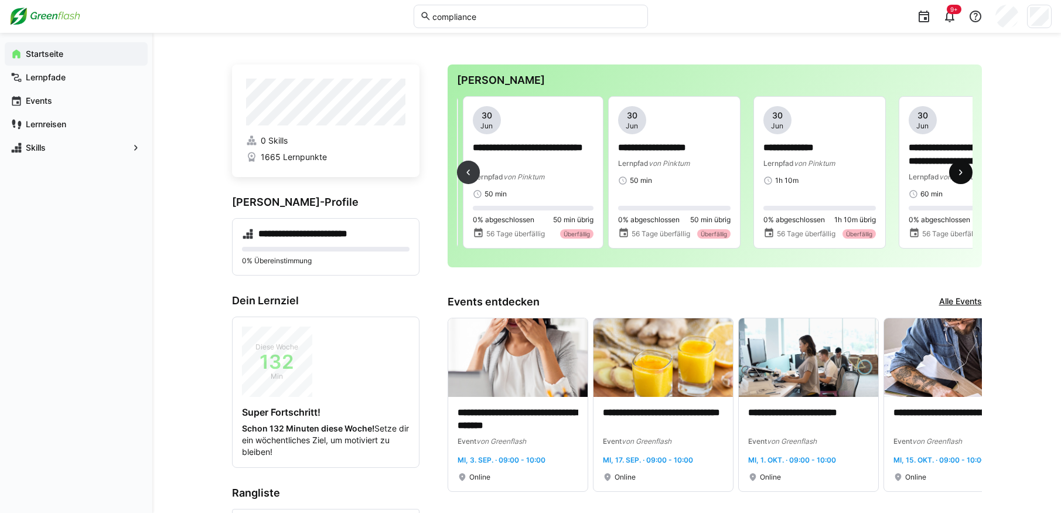
scroll to position [0, 872]
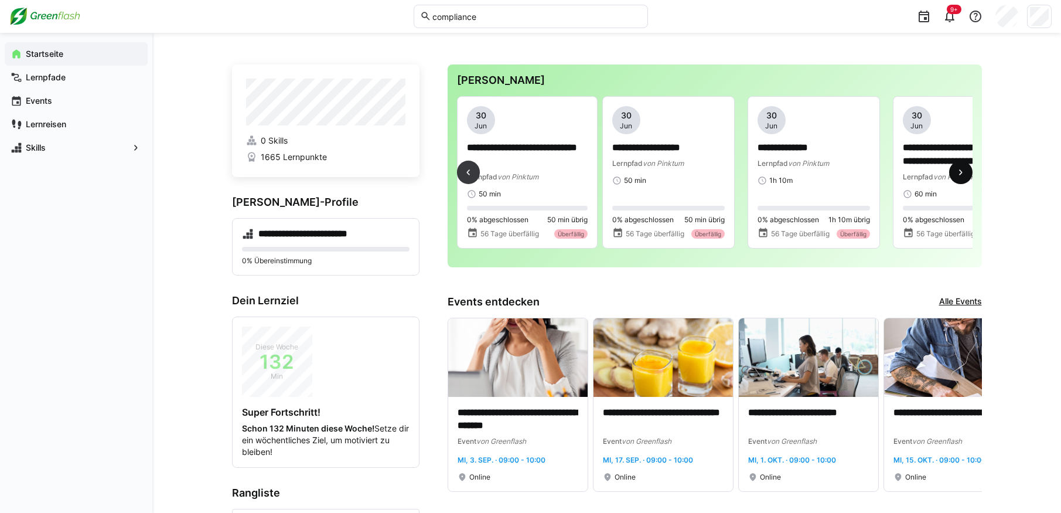
click at [756, 177] on eds-icon at bounding box center [961, 172] width 12 height 12
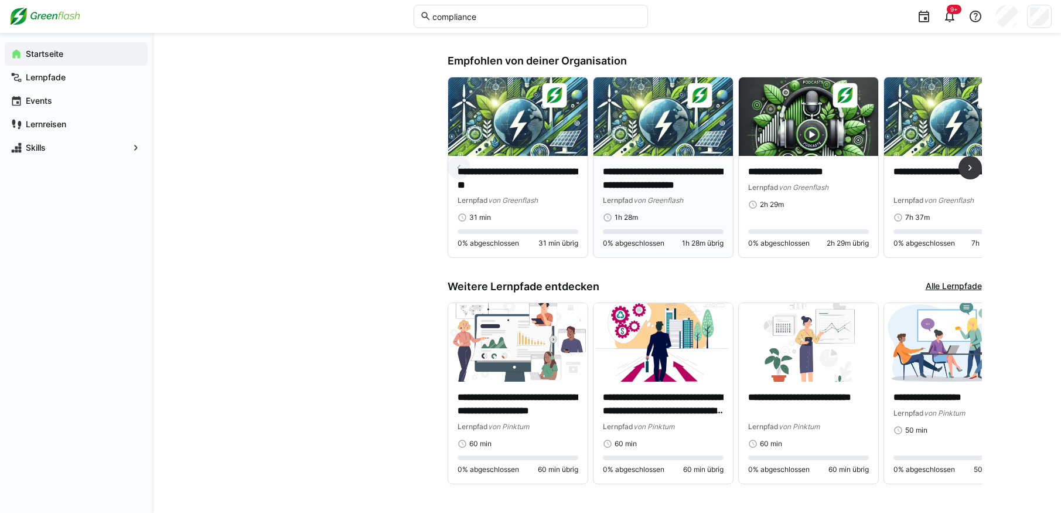
scroll to position [723, 0]
